Goal: Task Accomplishment & Management: Use online tool/utility

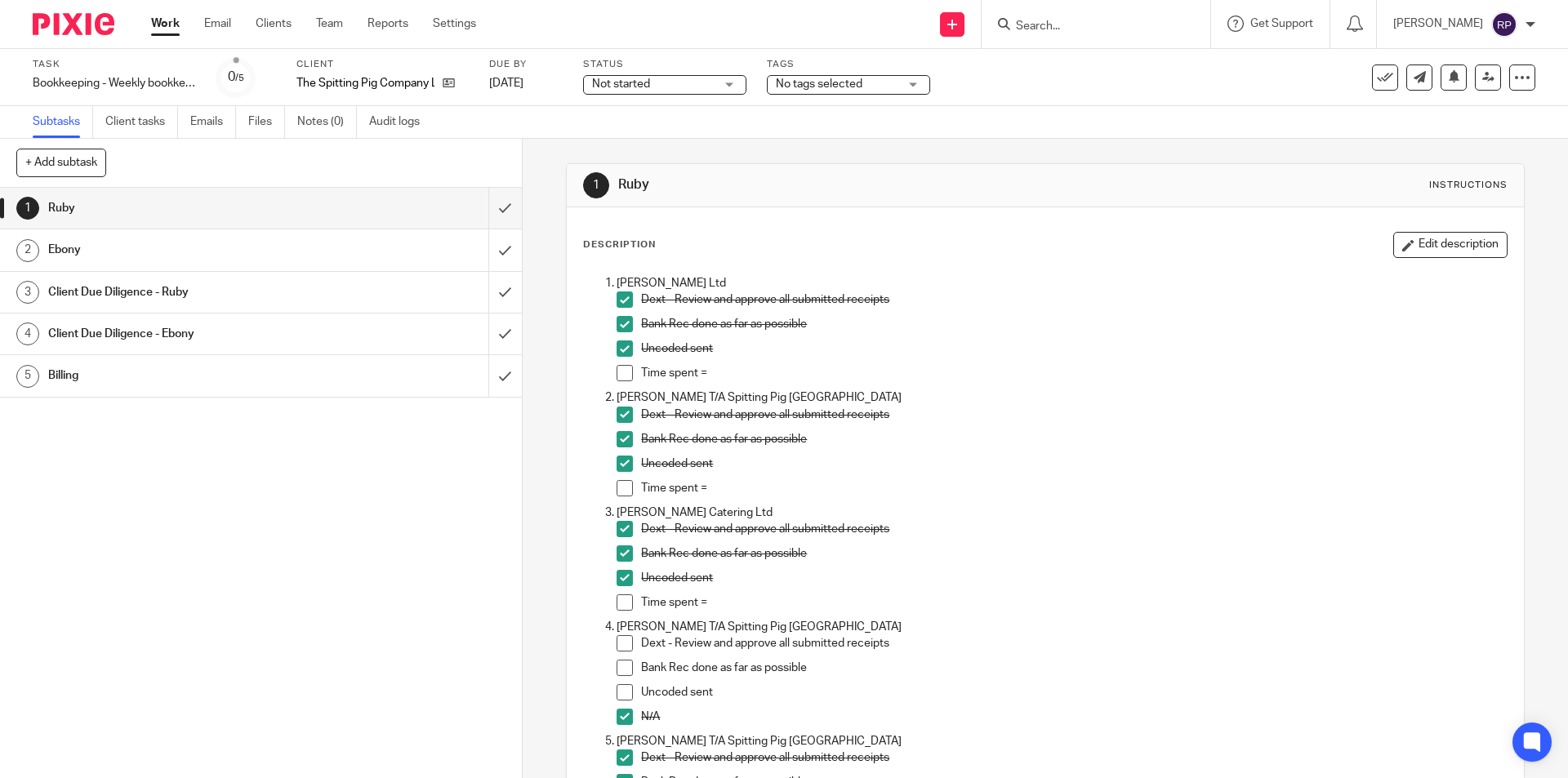
scroll to position [898, 0]
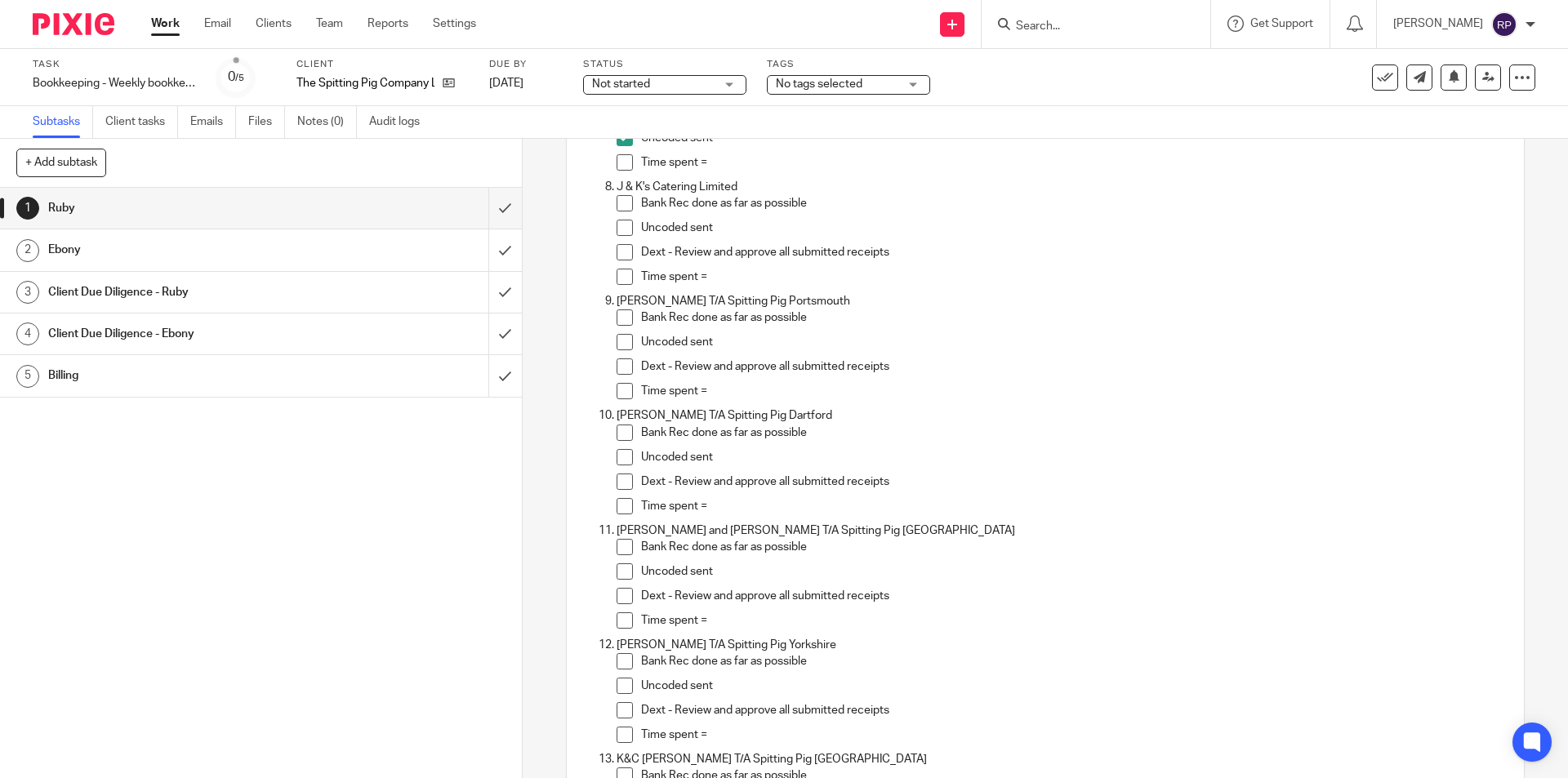
click at [629, 202] on li "Bank Rec done as far as possible" at bounding box center [1061, 207] width 890 height 25
click at [619, 204] on span at bounding box center [624, 203] width 16 height 16
click at [617, 233] on span at bounding box center [624, 228] width 16 height 16
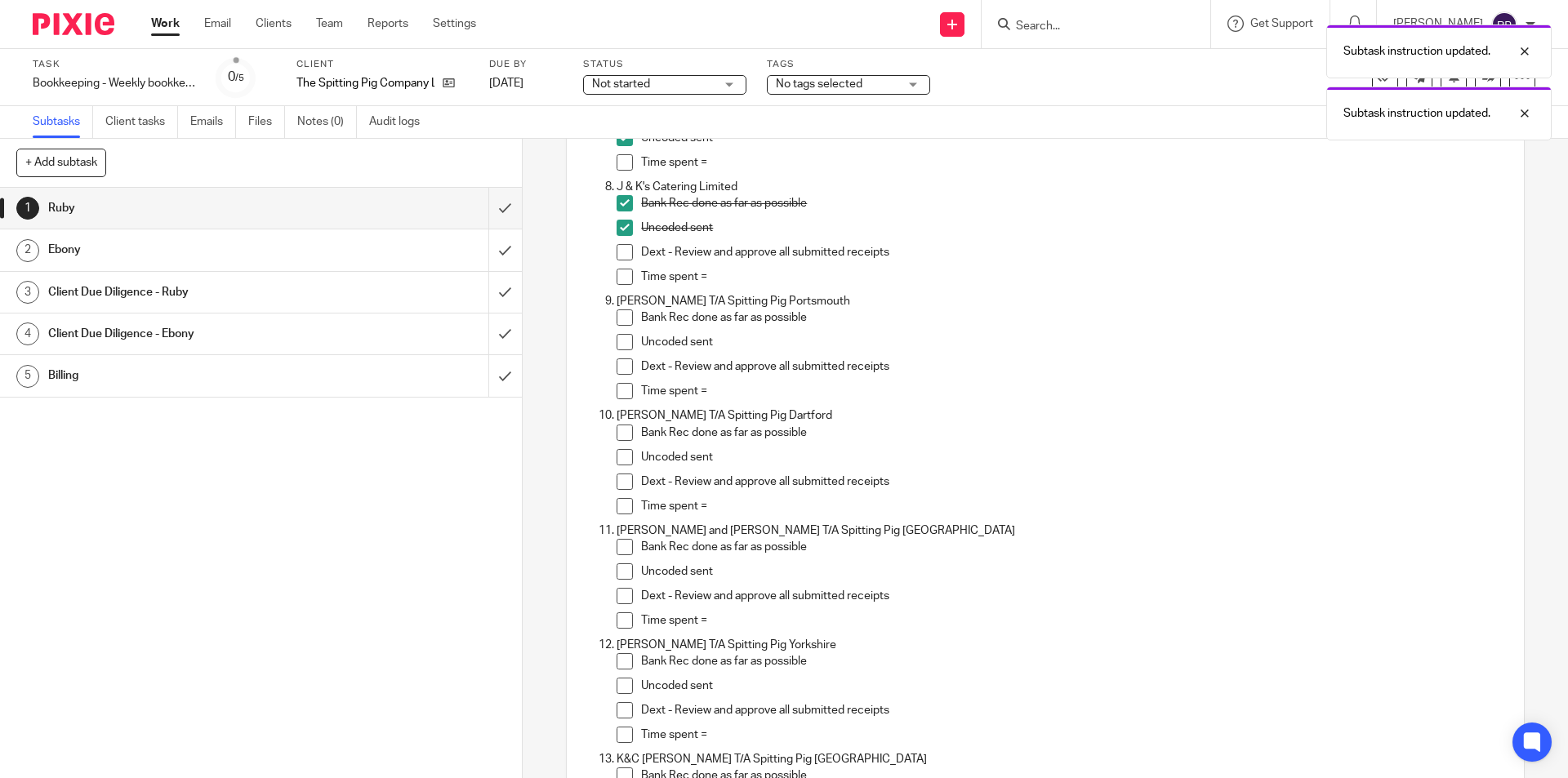
click at [617, 249] on span at bounding box center [624, 252] width 16 height 16
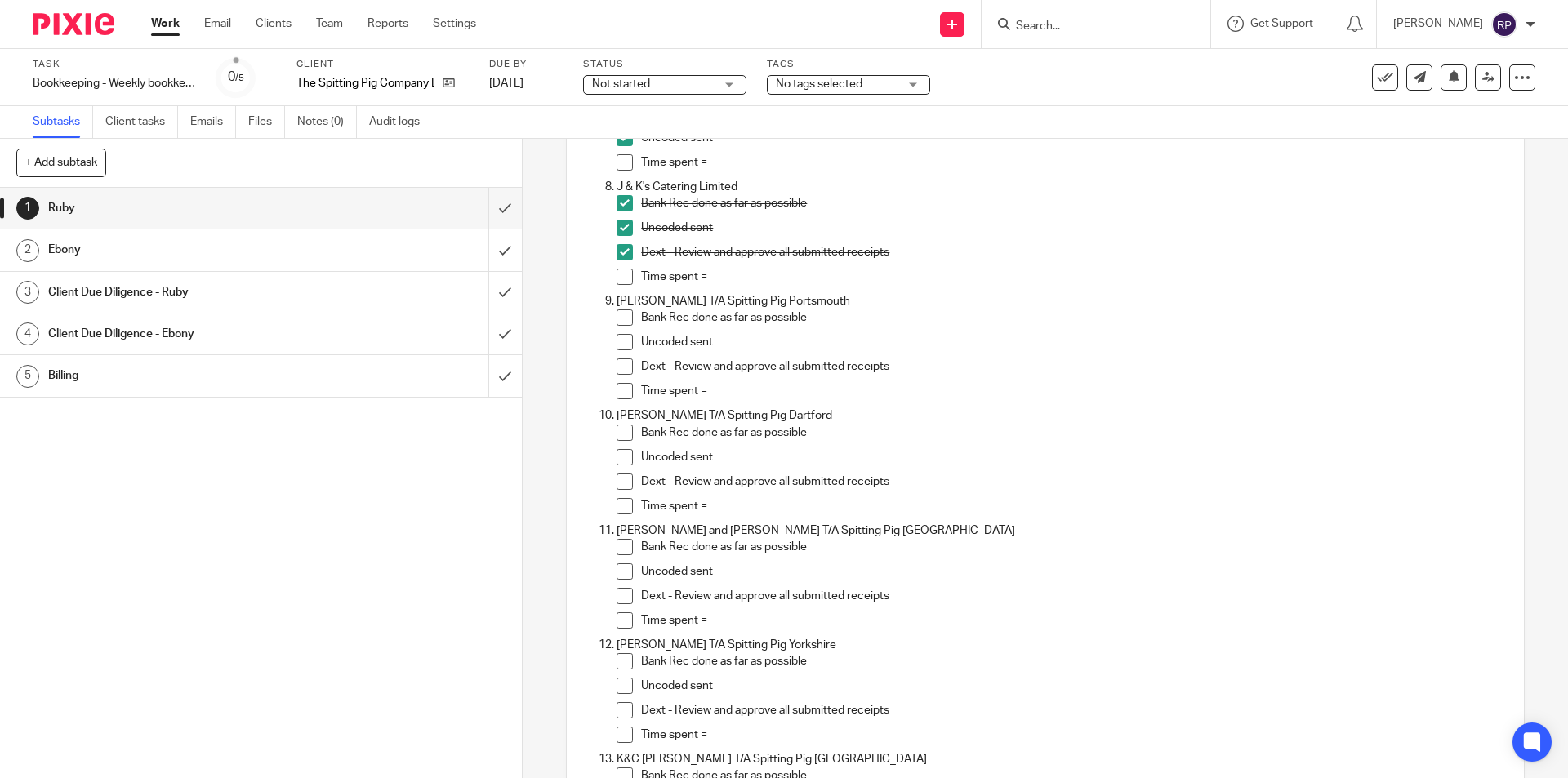
click at [368, 526] on div "1 Ruby 2 [GEOGRAPHIC_DATA] 3 Client Due Diligence - Ruby 4 Client Due Diligence…" at bounding box center [261, 483] width 522 height 591
click at [617, 324] on span at bounding box center [624, 317] width 16 height 16
click at [617, 343] on span at bounding box center [624, 342] width 16 height 16
click at [618, 376] on li "Dext - Review and approve all submitted receipts" at bounding box center [1061, 371] width 890 height 25
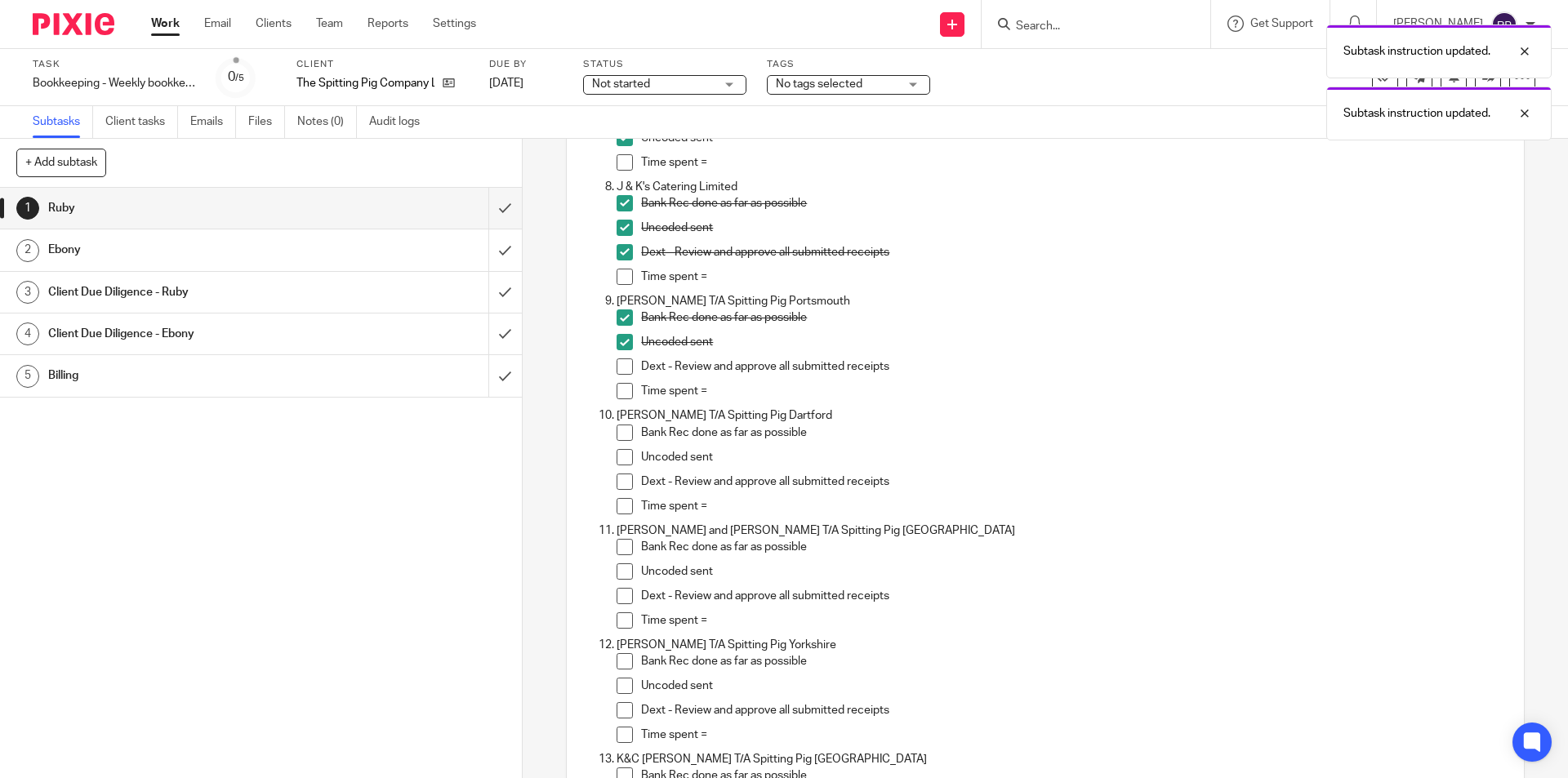
click at [618, 367] on span at bounding box center [624, 367] width 16 height 16
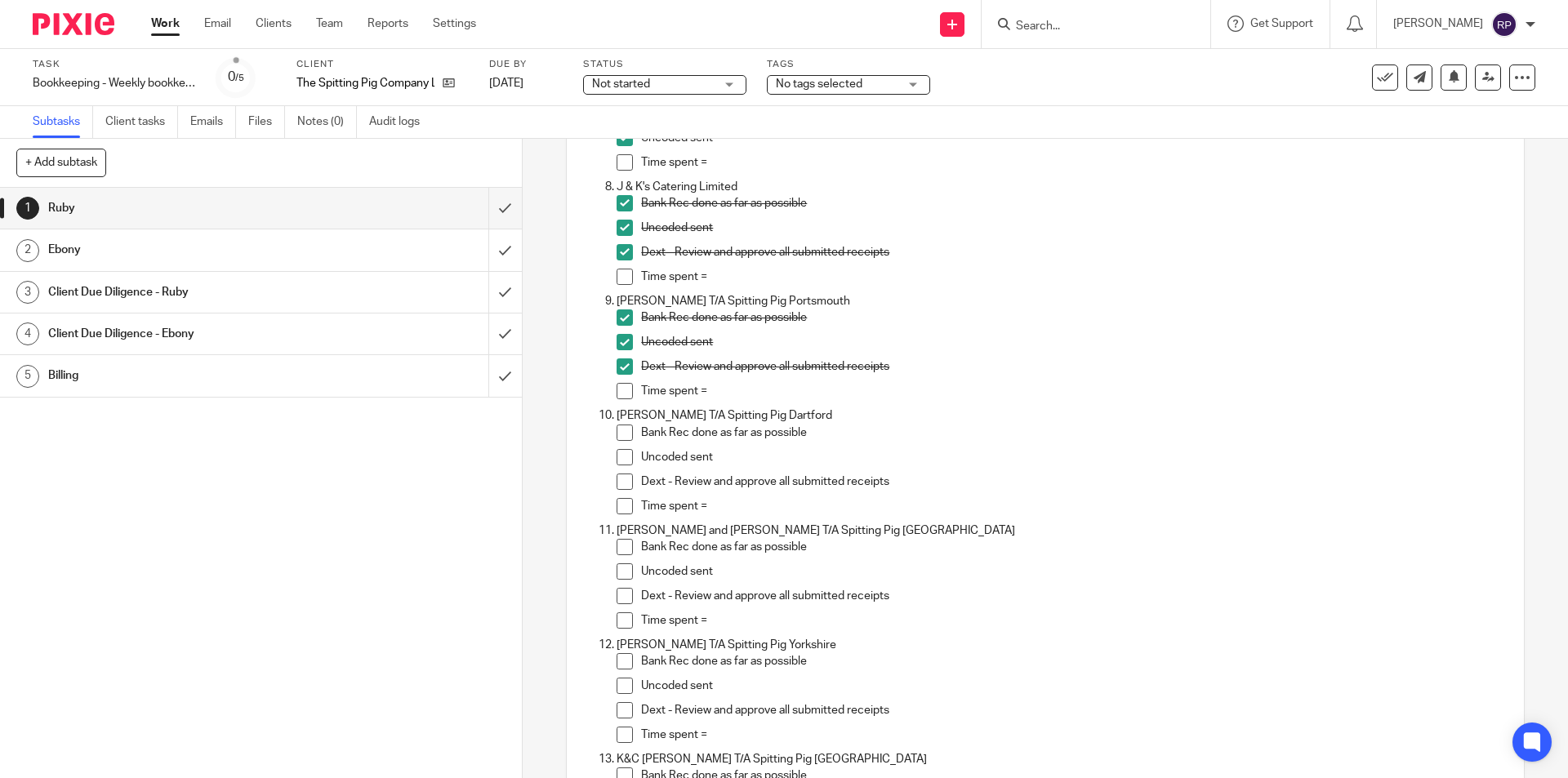
scroll to position [1061, 0]
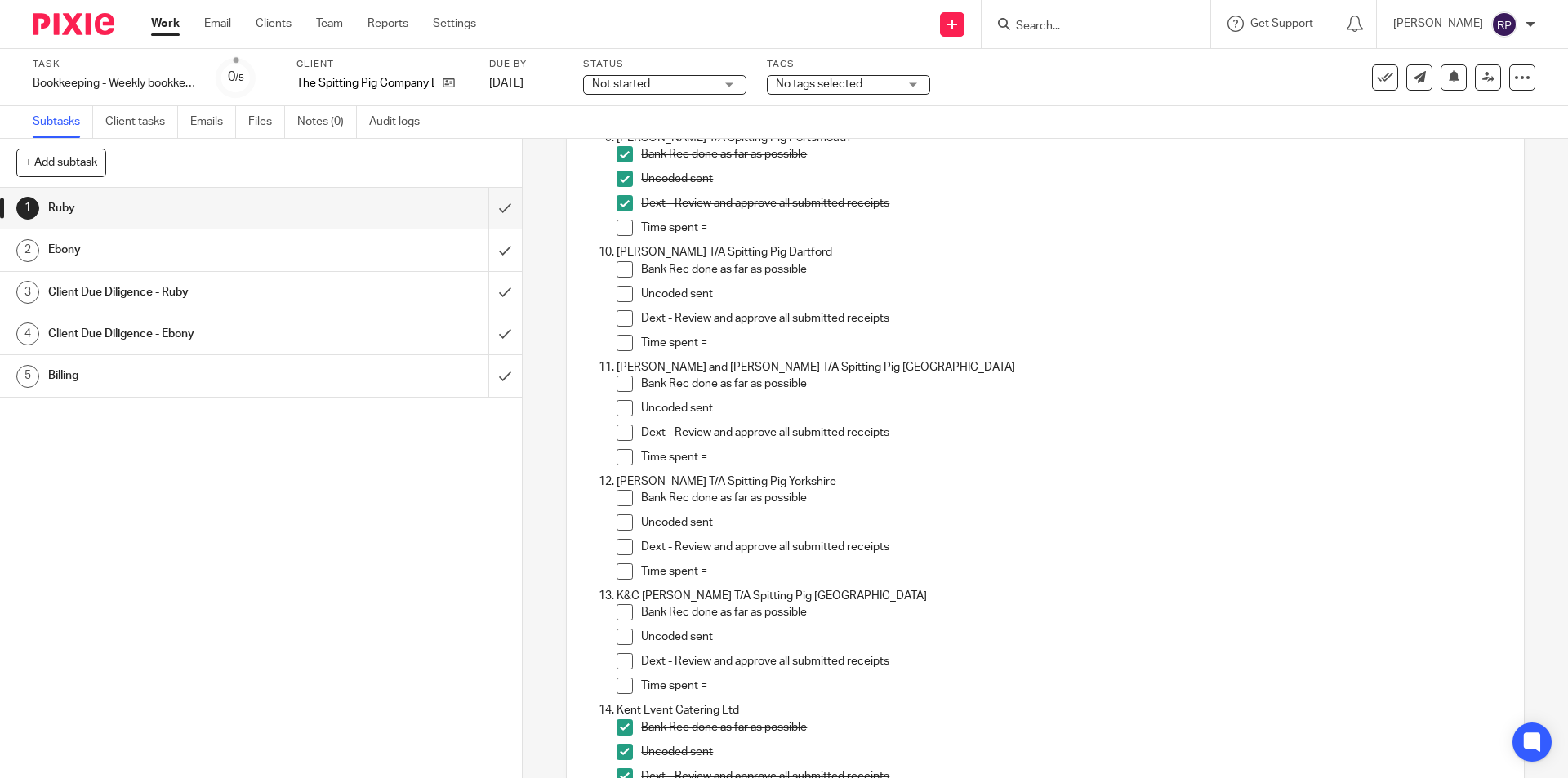
drag, startPoint x: 617, startPoint y: 384, endPoint x: 617, endPoint y: 393, distance: 9.0
click at [617, 384] on span at bounding box center [624, 384] width 16 height 16
click at [619, 416] on li "Uncoded sent" at bounding box center [1061, 412] width 890 height 25
click at [621, 410] on span at bounding box center [624, 408] width 16 height 16
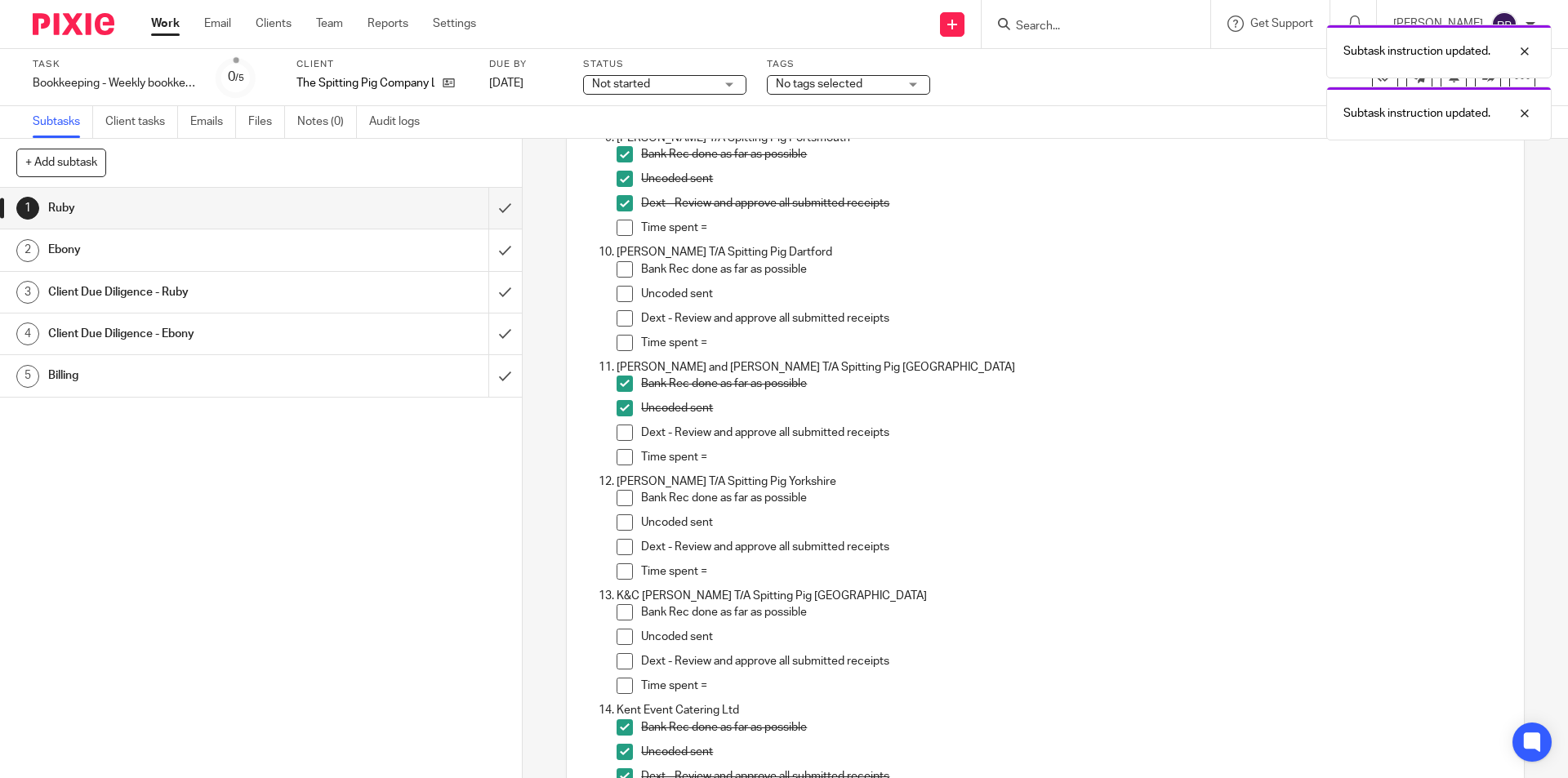
click at [621, 430] on span at bounding box center [624, 433] width 16 height 16
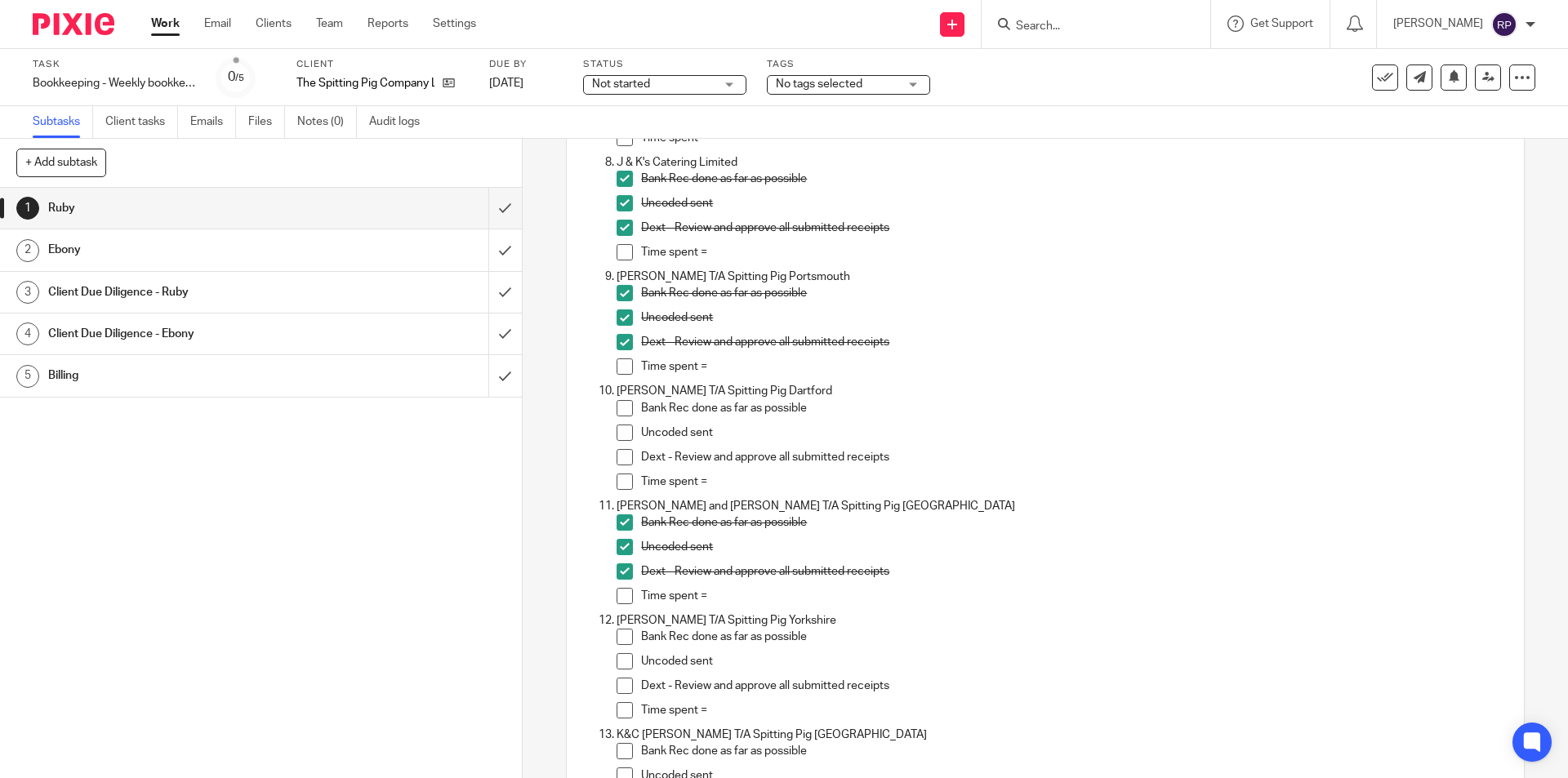
scroll to position [1005, 0]
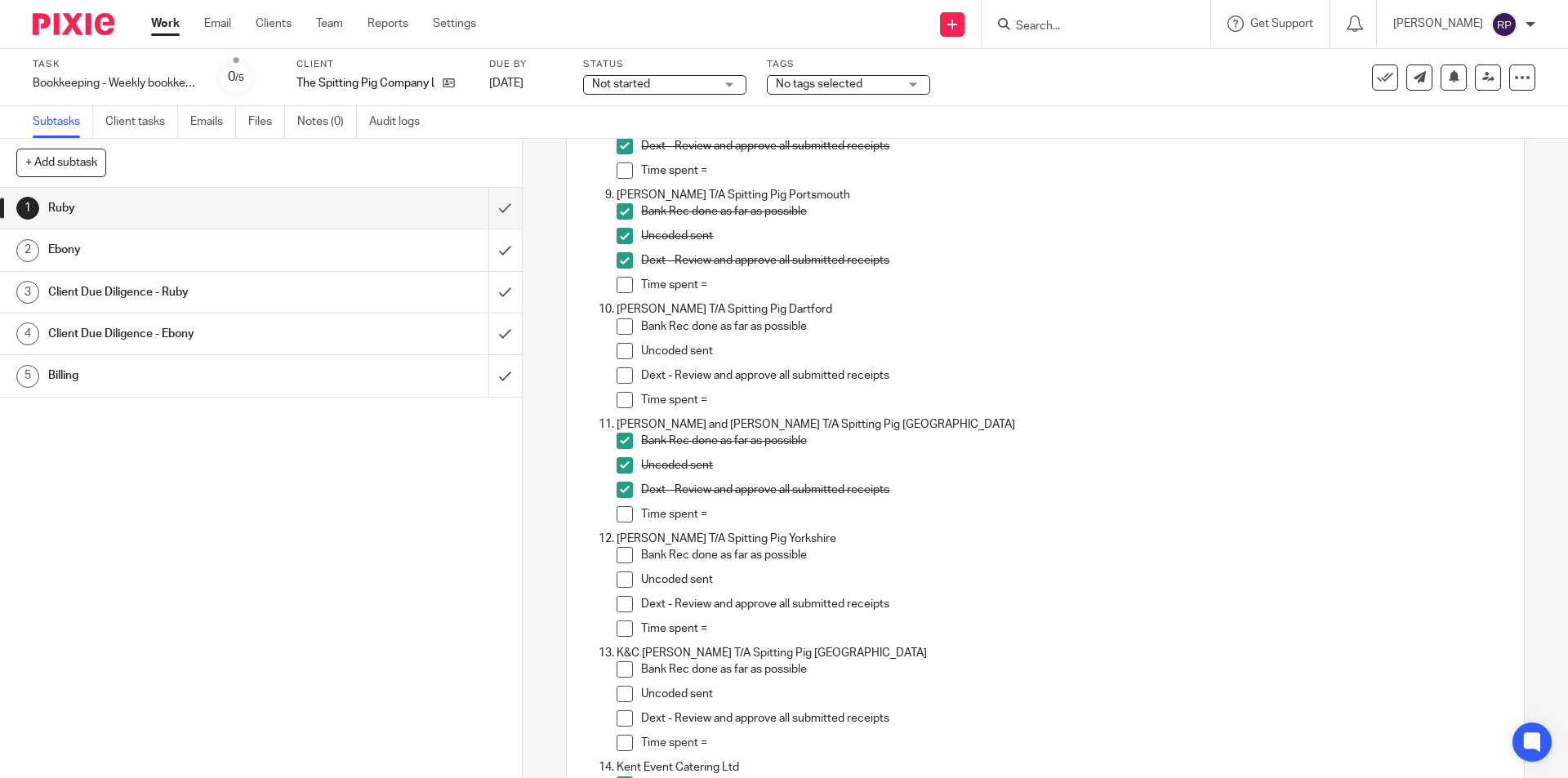
click at [620, 321] on span at bounding box center [624, 326] width 16 height 16
click at [619, 352] on span at bounding box center [624, 350] width 16 height 16
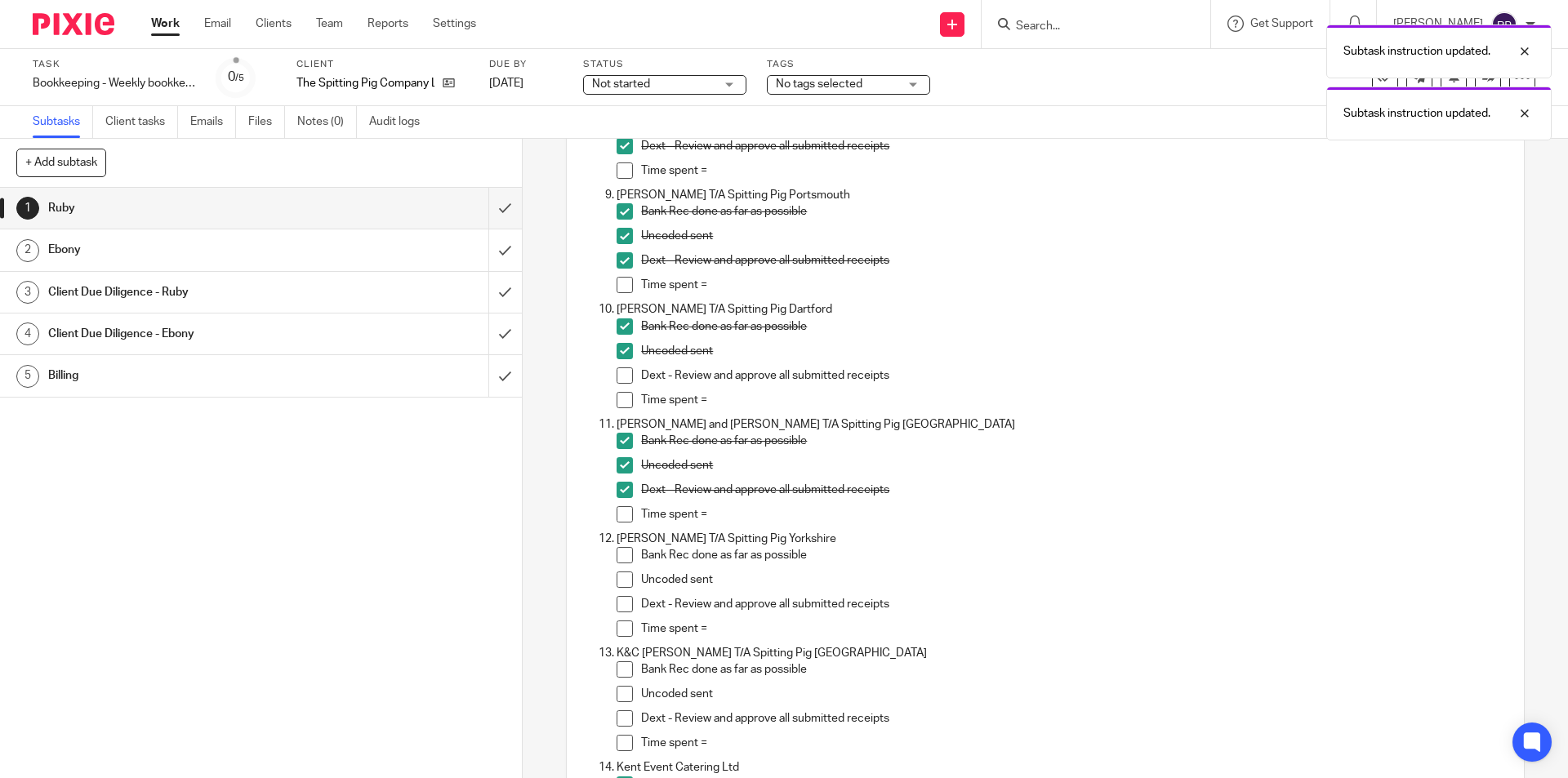
click at [617, 373] on span at bounding box center [624, 375] width 16 height 16
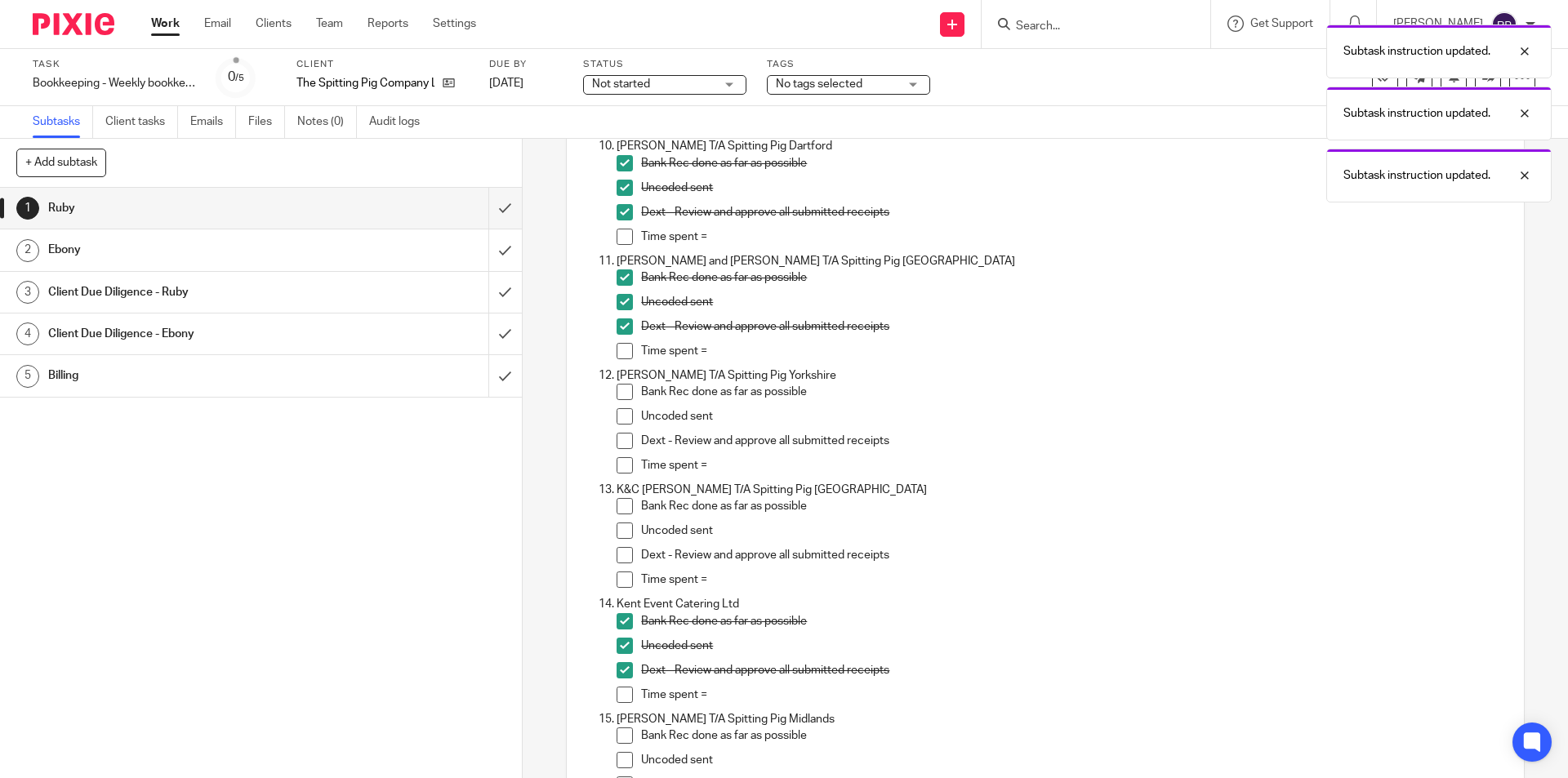
scroll to position [1249, 0]
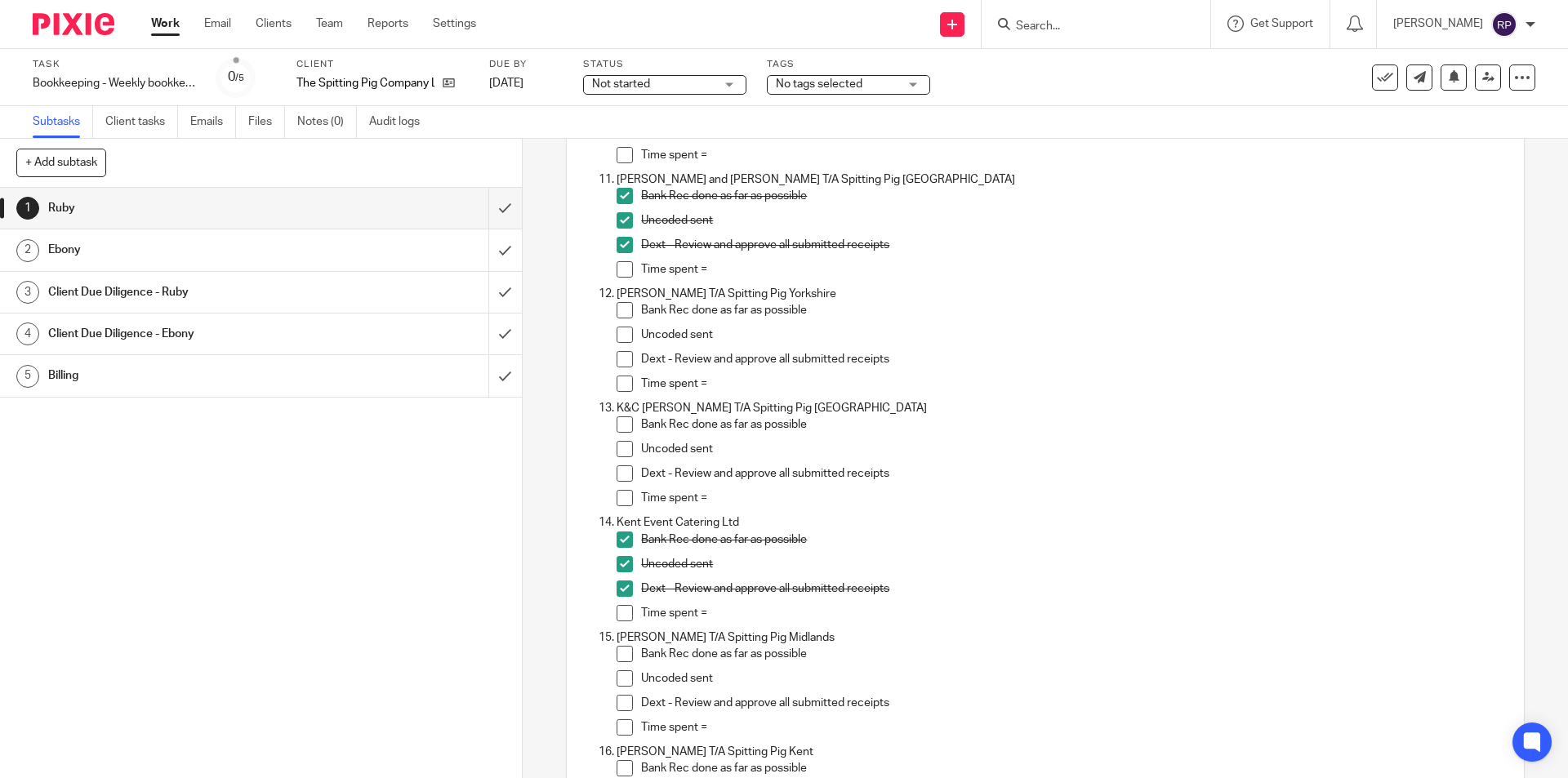
click at [626, 311] on span at bounding box center [624, 310] width 16 height 16
click at [627, 339] on span at bounding box center [624, 334] width 16 height 16
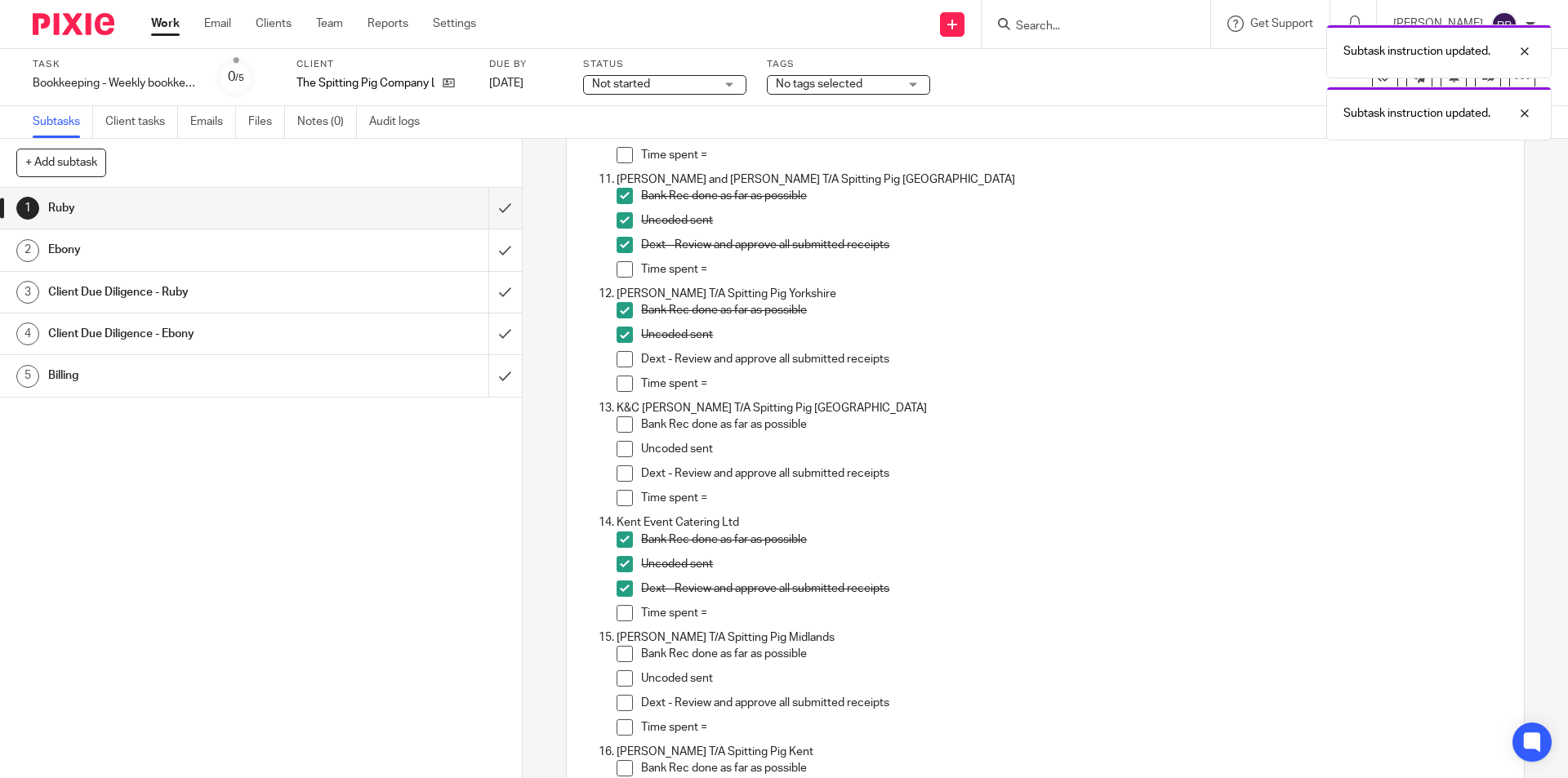
click at [620, 360] on span at bounding box center [624, 359] width 16 height 16
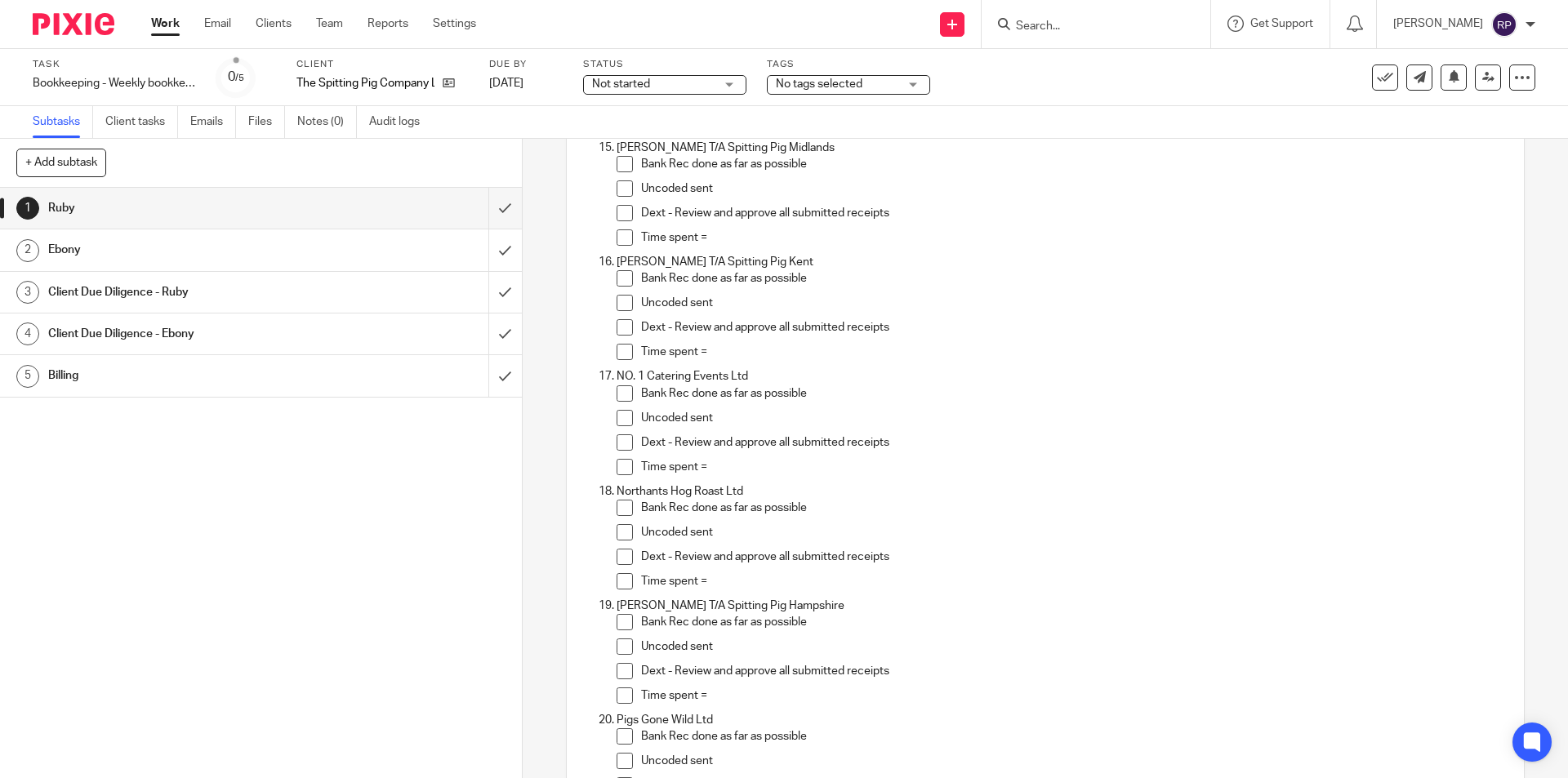
scroll to position [1577, 0]
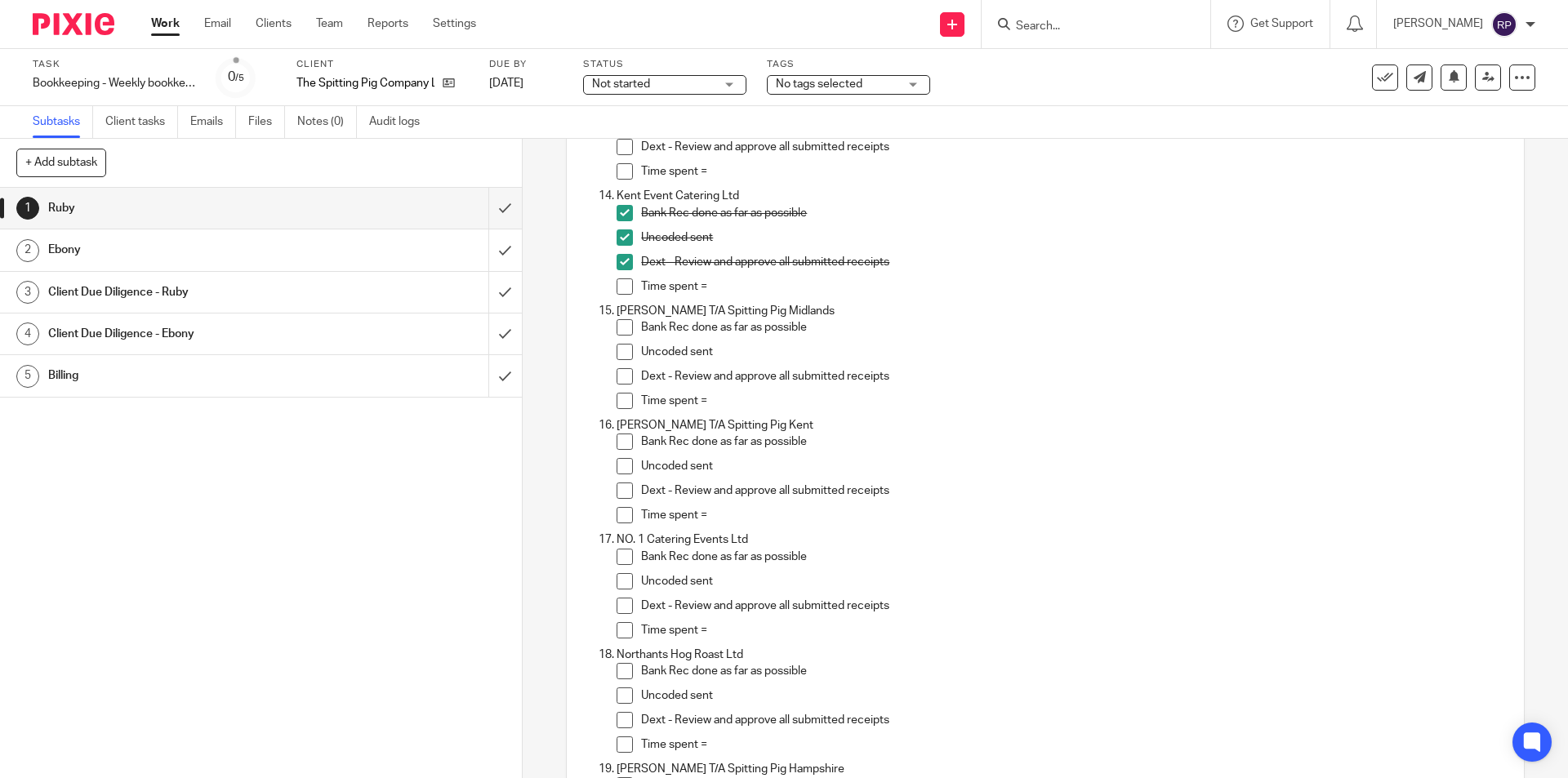
click at [623, 331] on span at bounding box center [624, 327] width 16 height 16
click at [623, 352] on span at bounding box center [624, 351] width 16 height 16
click at [617, 376] on span at bounding box center [624, 376] width 16 height 16
